Goal: Information Seeking & Learning: Understand process/instructions

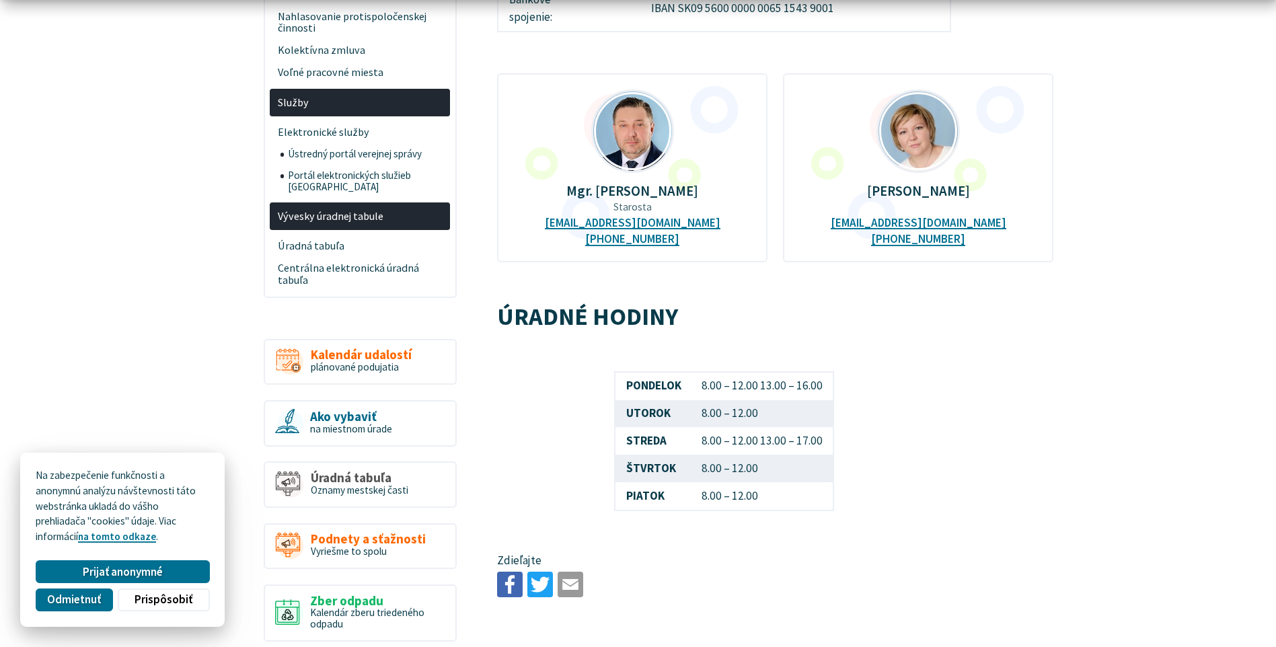
scroll to position [538, 0]
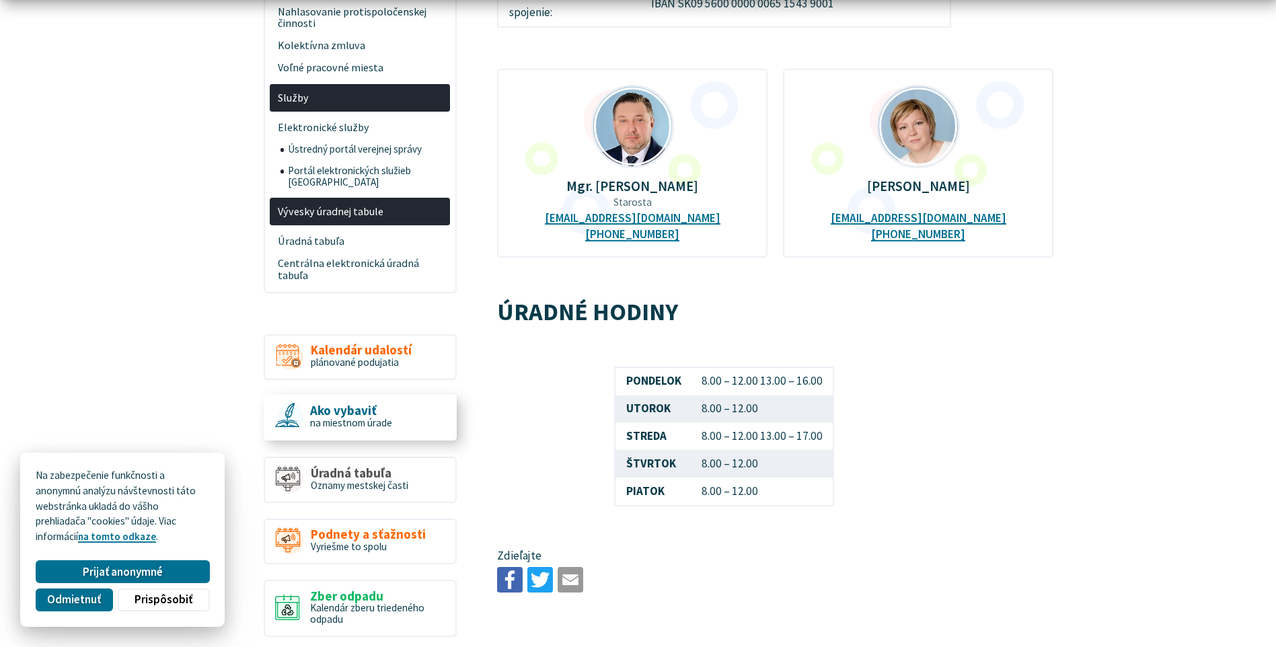
click at [384, 416] on span "na miestnom úrade" at bounding box center [351, 422] width 82 height 13
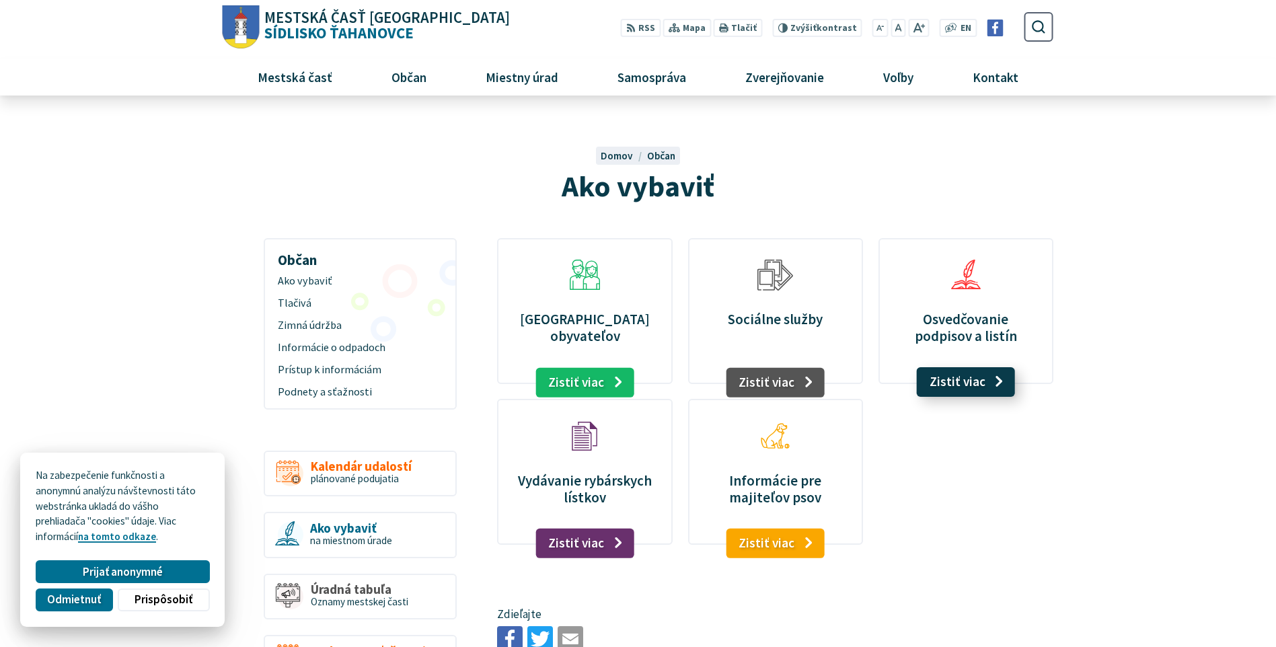
click at [960, 370] on link "Zistiť viac" at bounding box center [966, 382] width 99 height 30
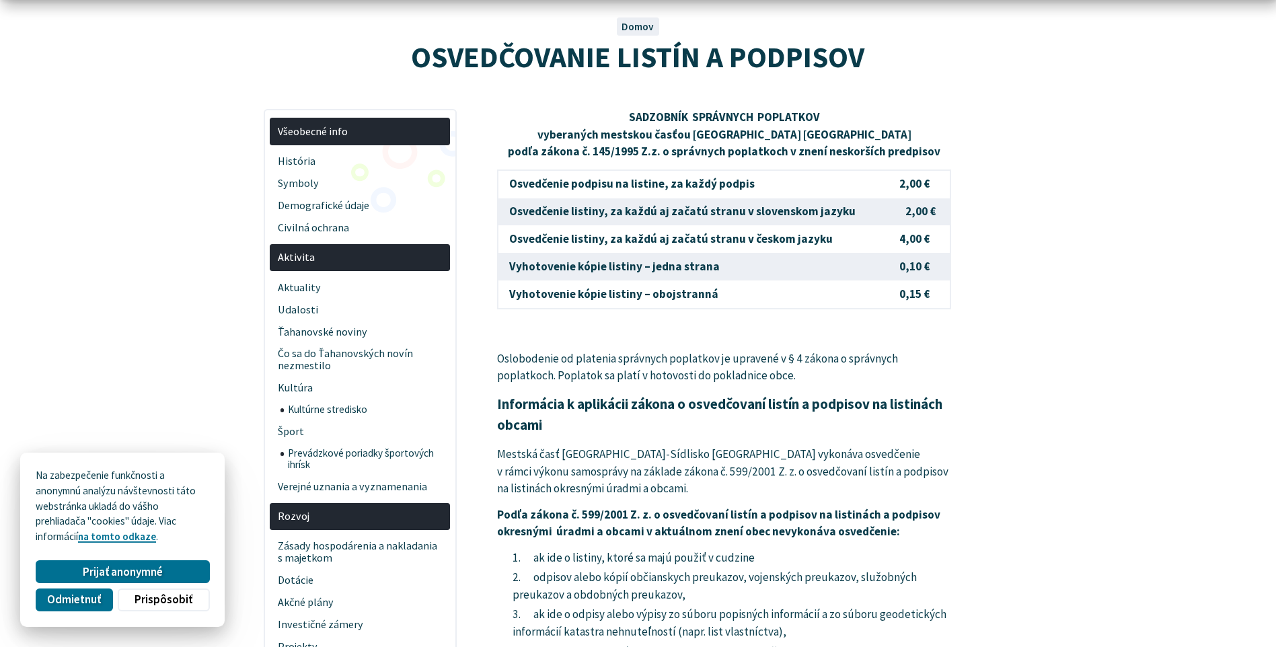
scroll to position [135, 0]
